Goal: Task Accomplishment & Management: Use online tool/utility

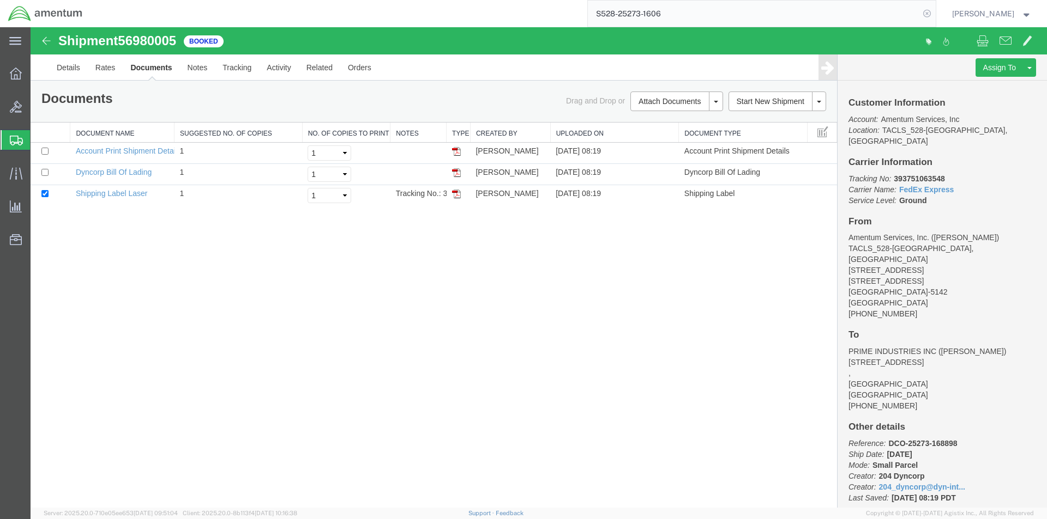
click at [934, 13] on icon at bounding box center [926, 13] width 15 height 15
click at [931, 15] on icon at bounding box center [926, 13] width 15 height 15
paste input "S528-25273-1608"
click at [934, 16] on icon at bounding box center [926, 13] width 15 height 15
type input "S528-25273-1608"
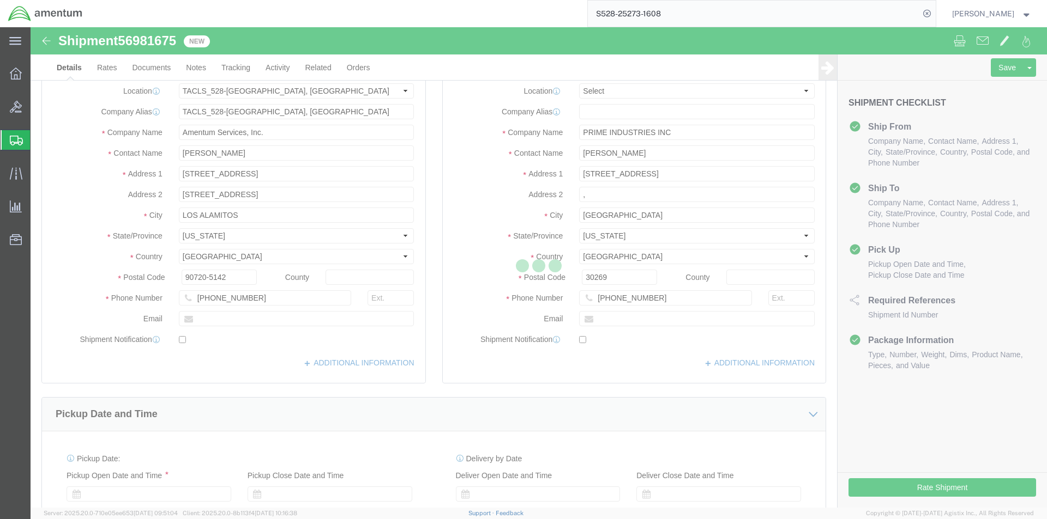
select select "42692"
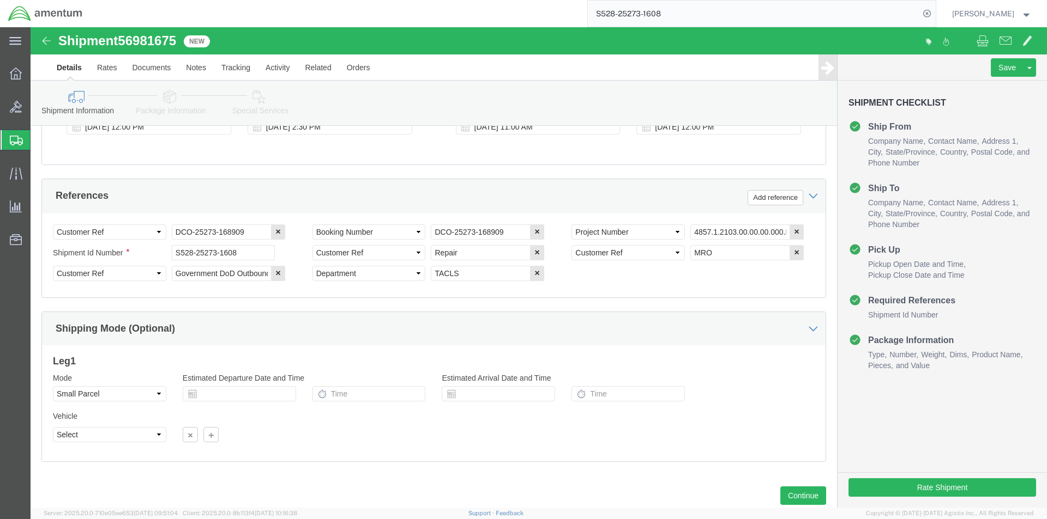
scroll to position [497, 0]
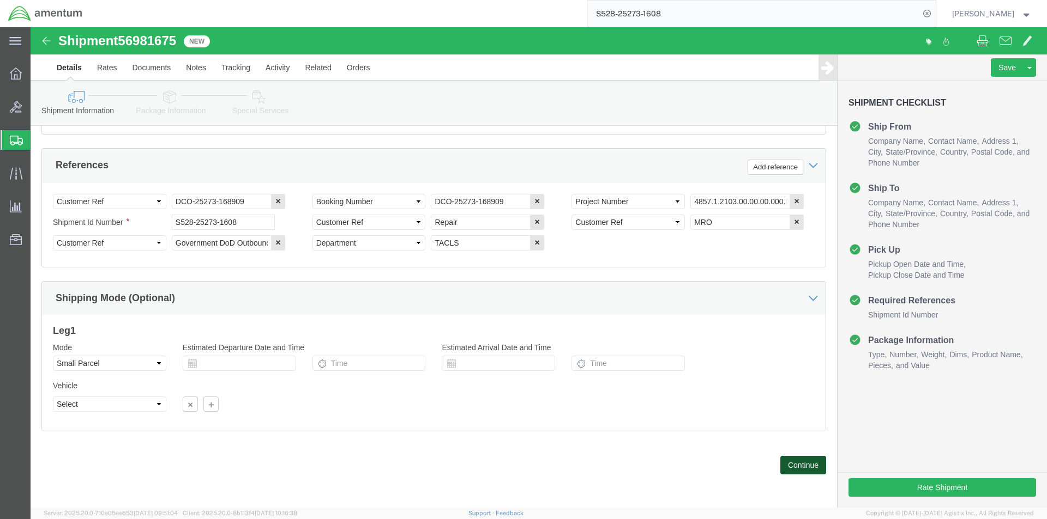
click button "Continue"
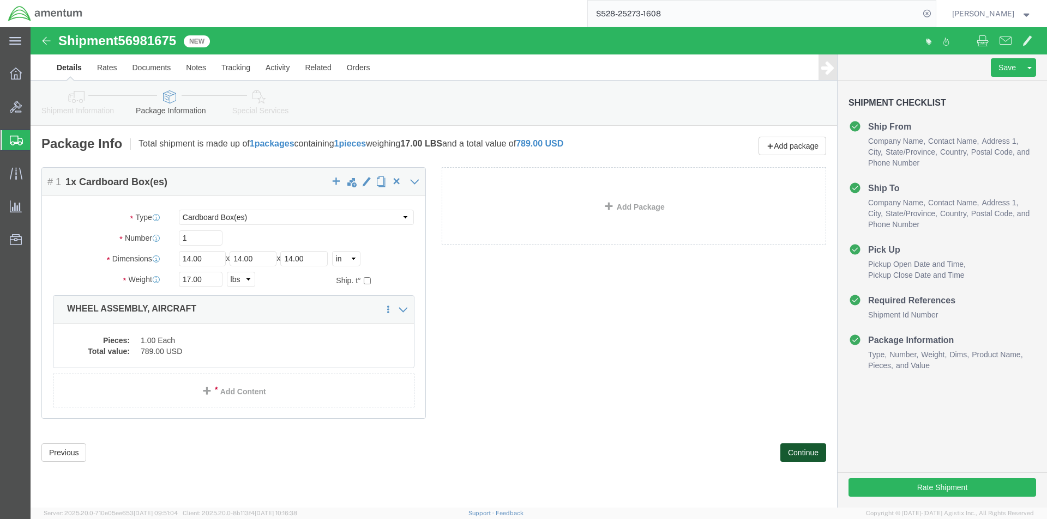
click button "Continue"
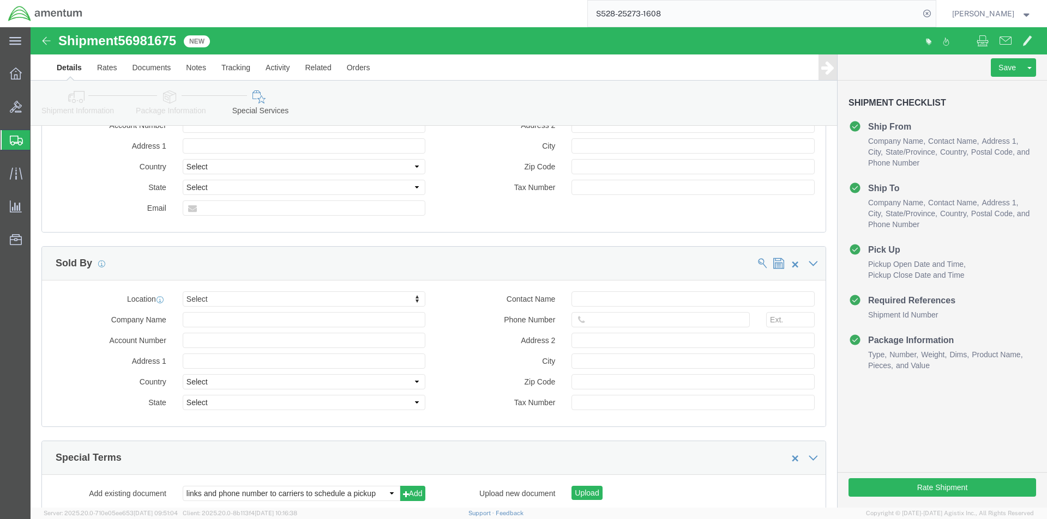
scroll to position [1000, 0]
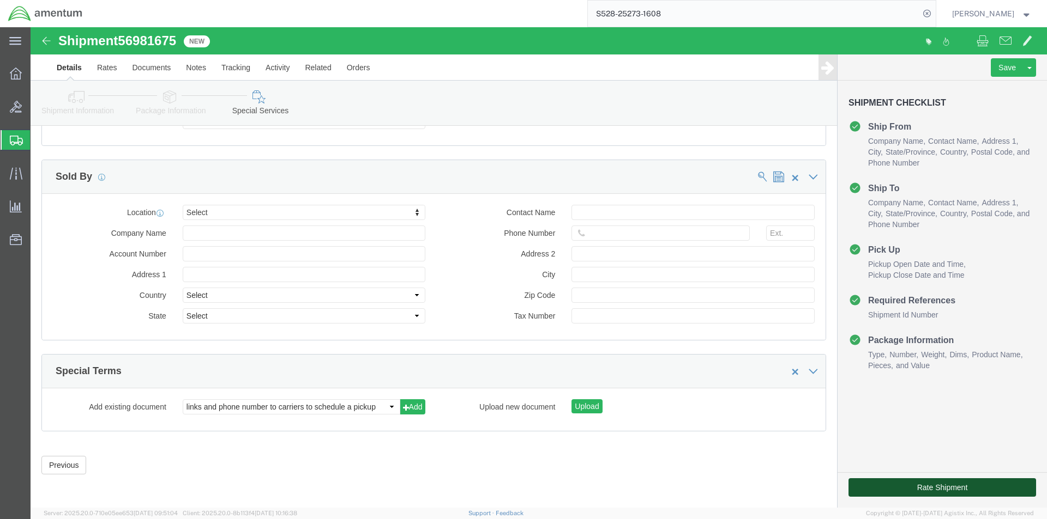
click button "Rate Shipment"
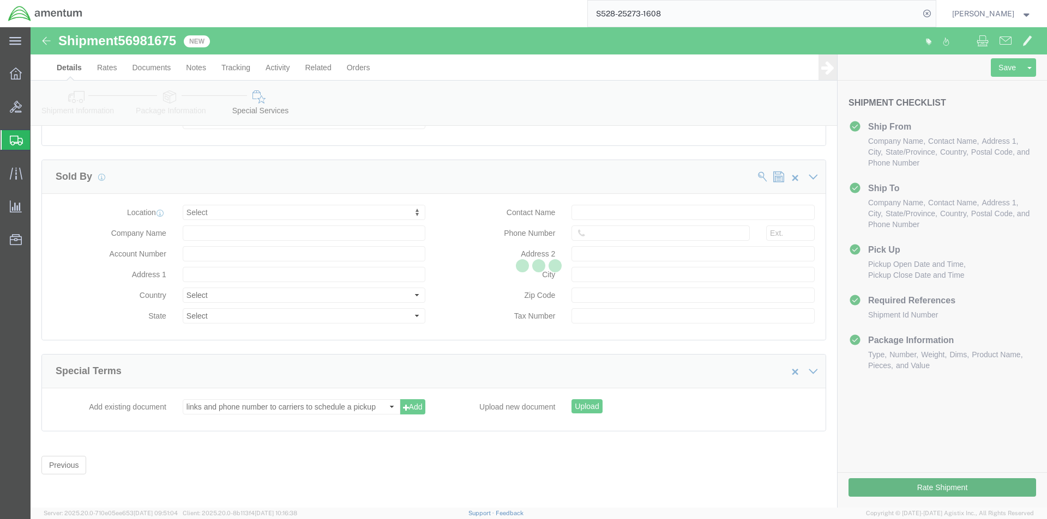
scroll to position [0, 0]
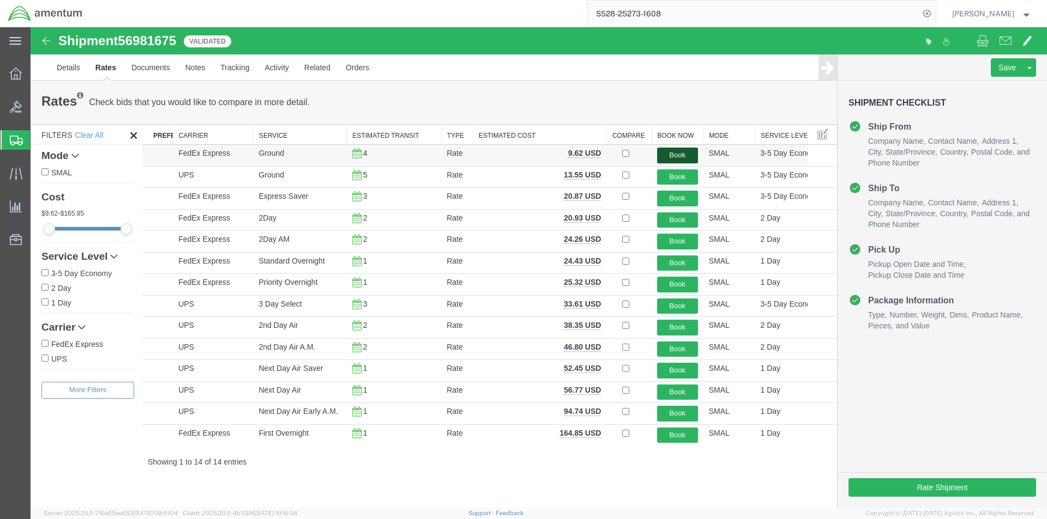
click at [685, 154] on button "Book" at bounding box center [677, 156] width 41 height 16
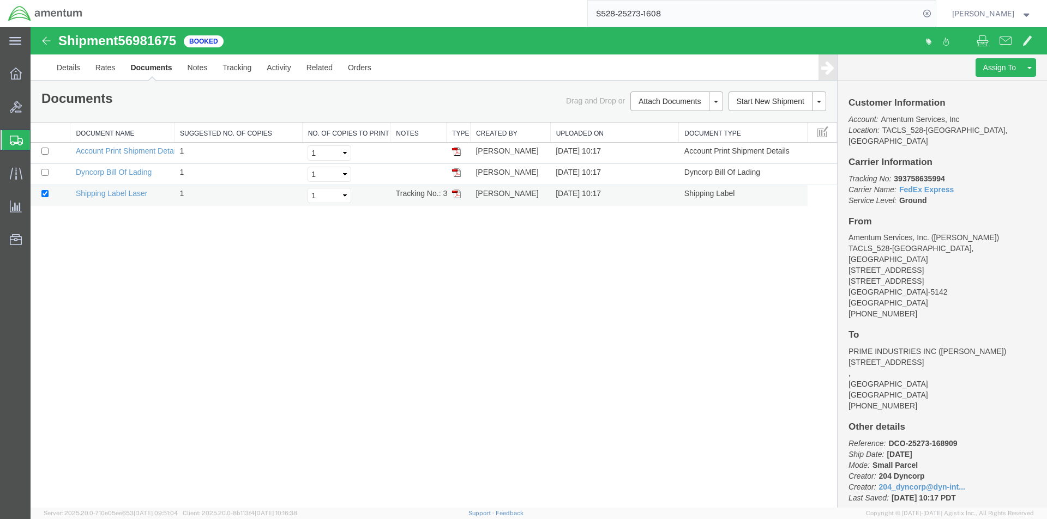
click at [457, 194] on img at bounding box center [456, 194] width 9 height 9
click at [457, 170] on img at bounding box center [456, 172] width 9 height 9
